Goal: Task Accomplishment & Management: Complete application form

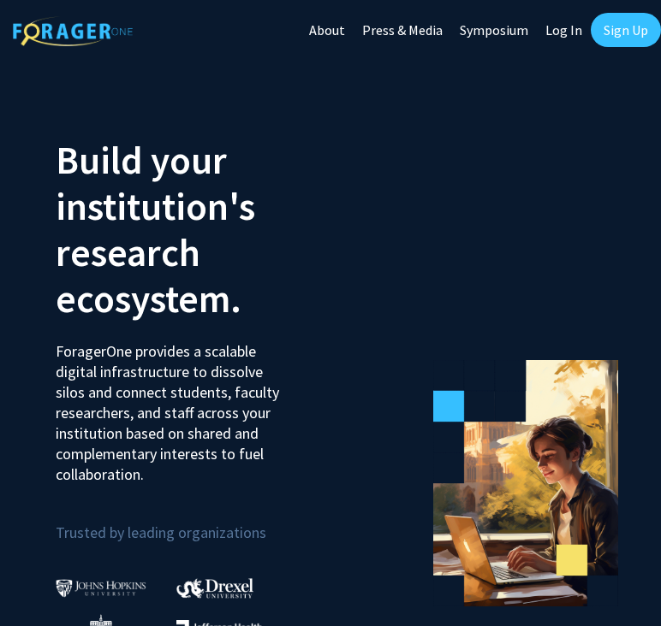
click at [596, 26] on link "Sign Up" at bounding box center [625, 30] width 70 height 34
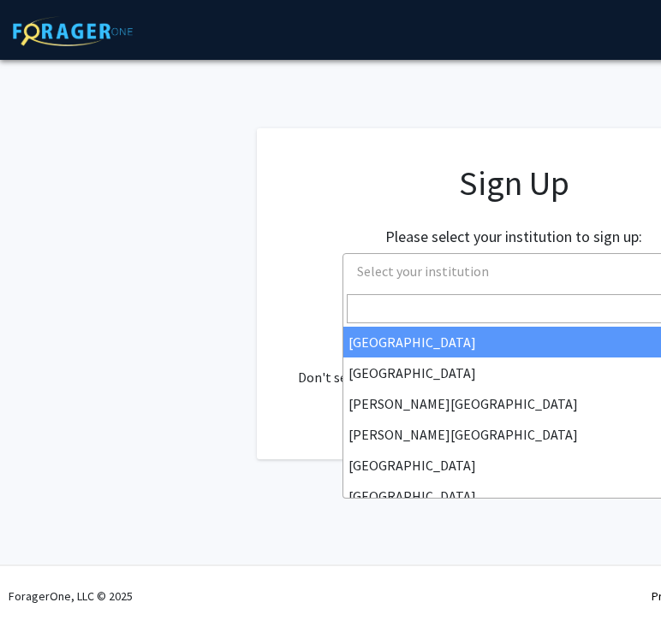
click at [387, 263] on span "Select your institution" at bounding box center [423, 271] width 132 height 17
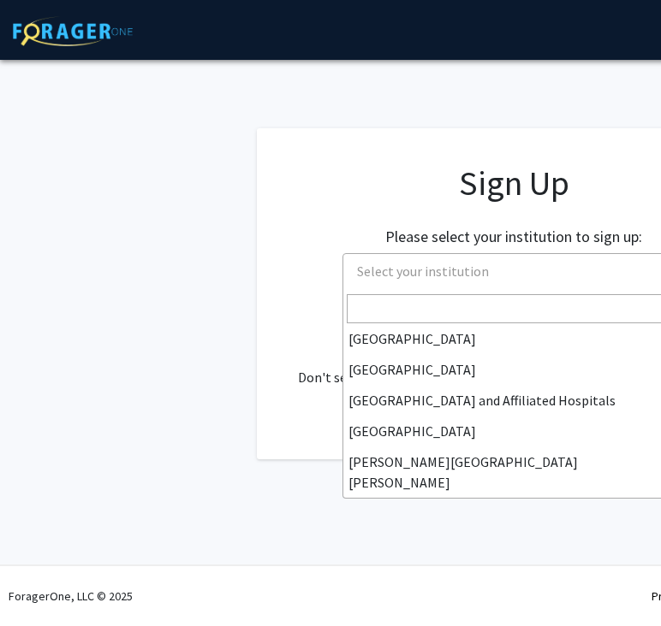
scroll to position [229, 0]
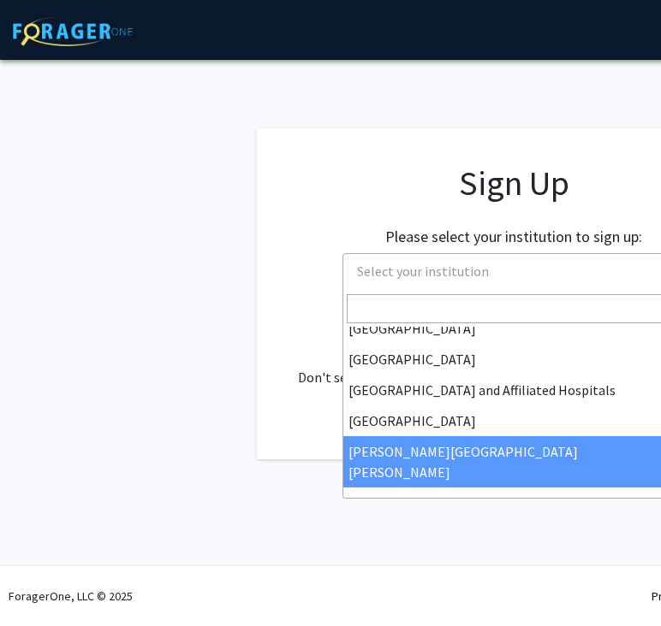
select select "1"
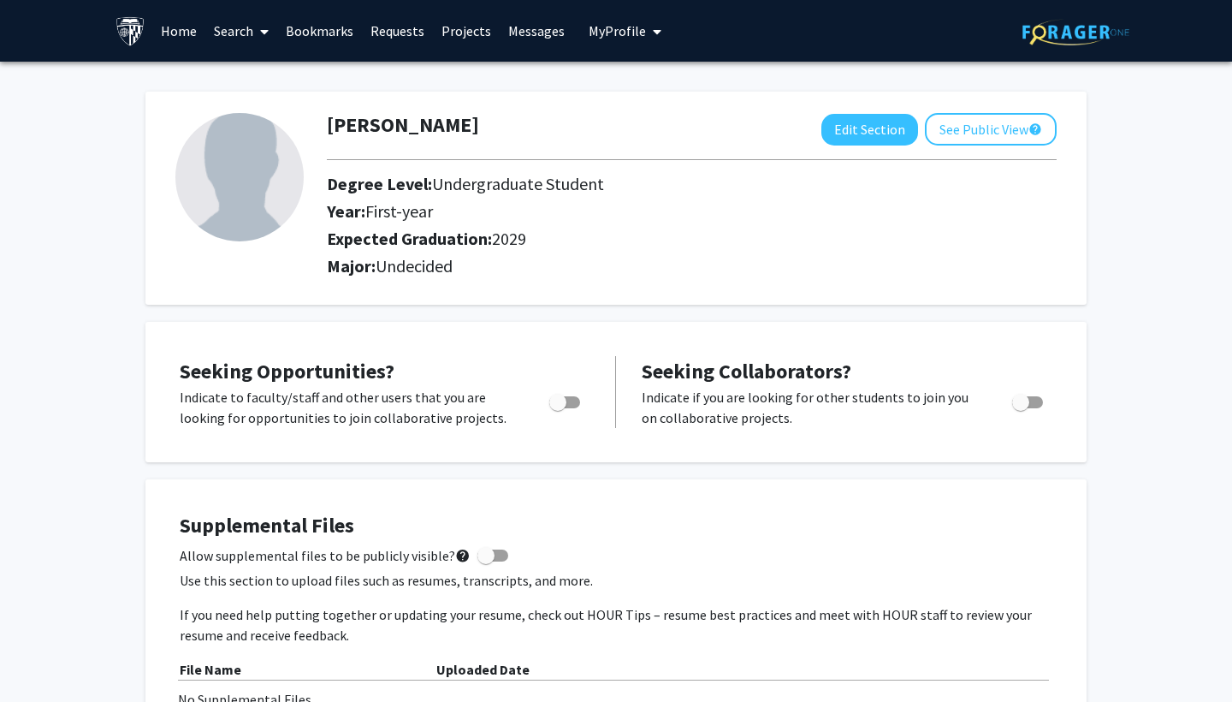
click at [250, 32] on link "Search" at bounding box center [241, 31] width 72 height 60
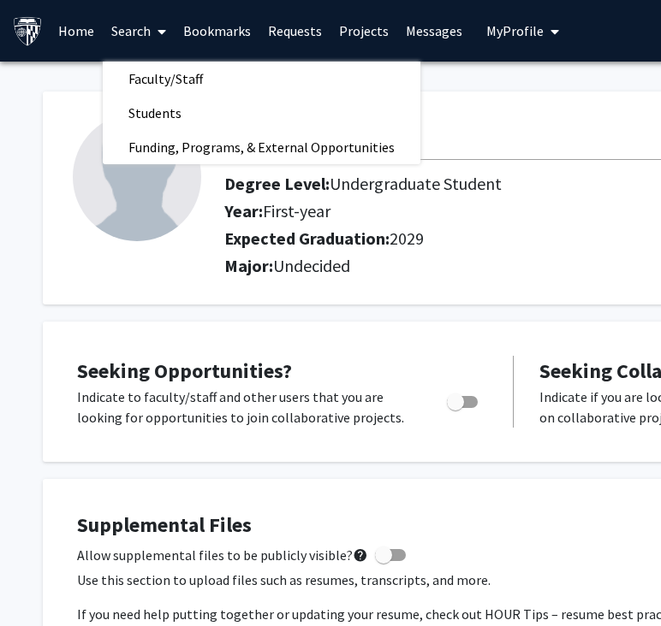
click at [198, 256] on div at bounding box center [135, 198] width 151 height 170
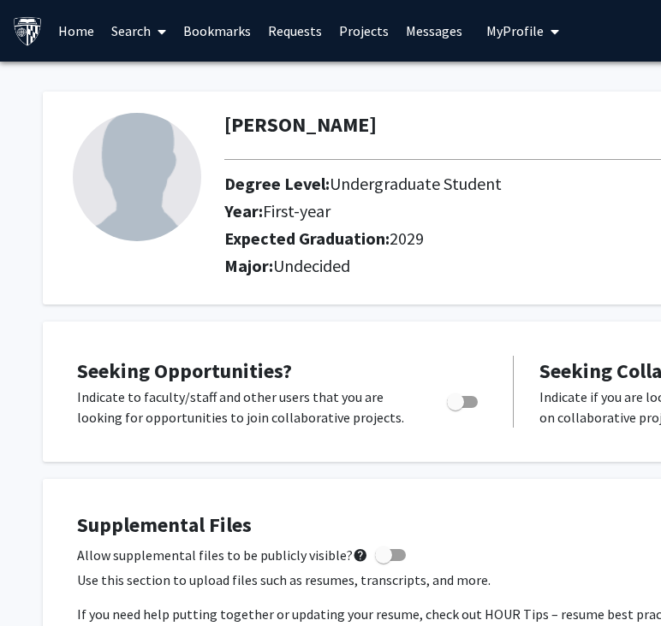
click at [518, 30] on span "My Profile" at bounding box center [514, 30] width 57 height 17
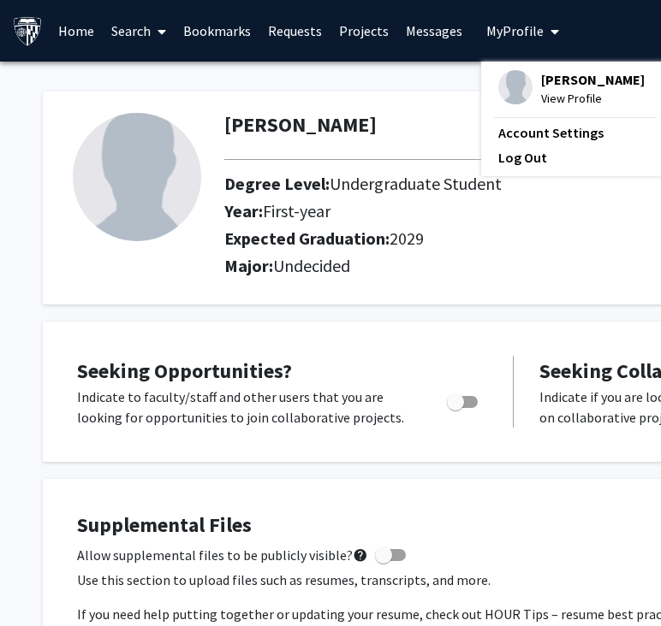
click at [81, 39] on link "Home" at bounding box center [76, 31] width 53 height 60
